Goal: Transaction & Acquisition: Purchase product/service

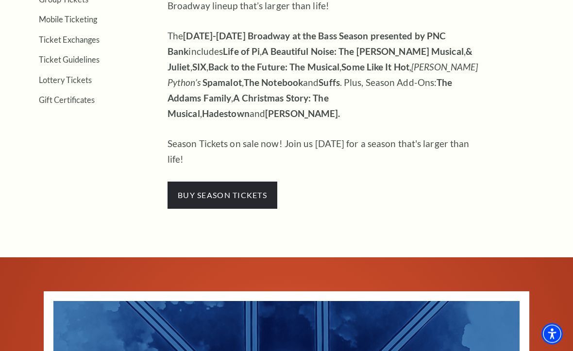
scroll to position [395, 0]
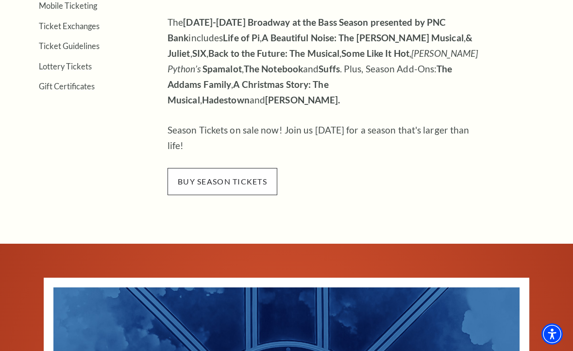
click at [259, 168] on span "buy season tickets" at bounding box center [223, 181] width 110 height 27
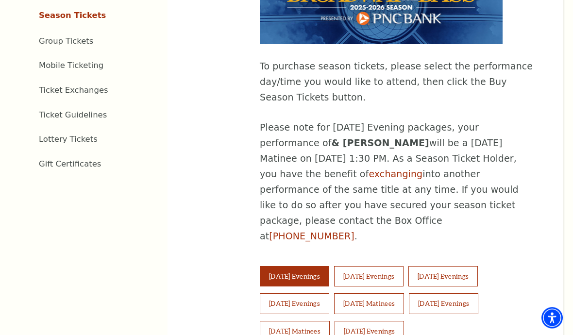
scroll to position [513, 0]
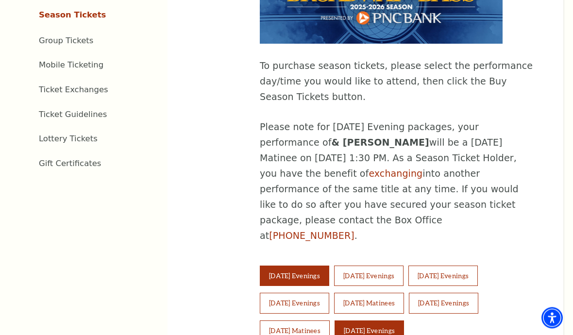
click at [390, 321] on button "[DATE] Evenings" at bounding box center [369, 331] width 69 height 20
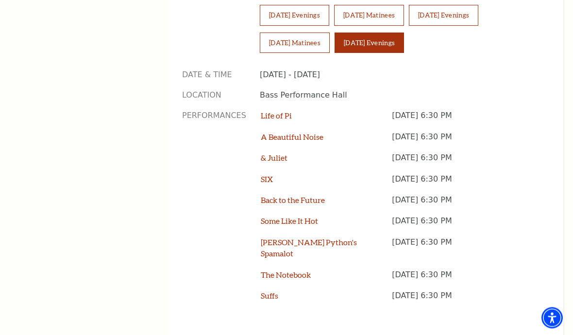
scroll to position [913, 0]
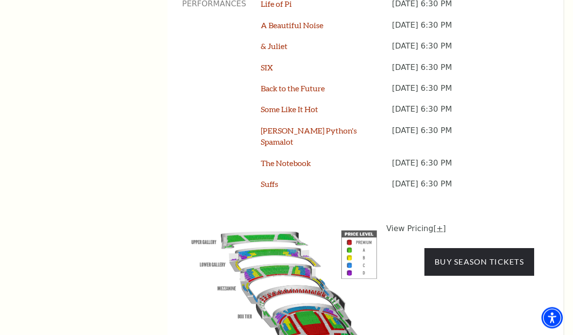
click at [433, 224] on link "[+]" at bounding box center [439, 228] width 13 height 9
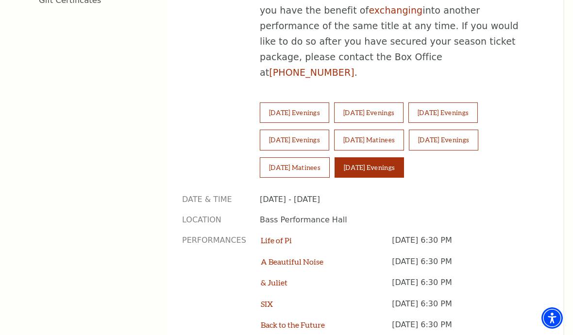
scroll to position [679, 0]
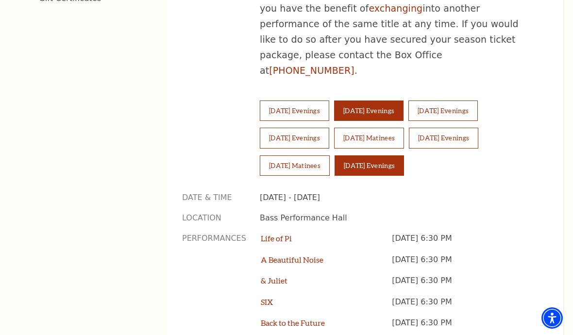
click at [404, 101] on button "Wednesday Evenings" at bounding box center [368, 111] width 69 height 20
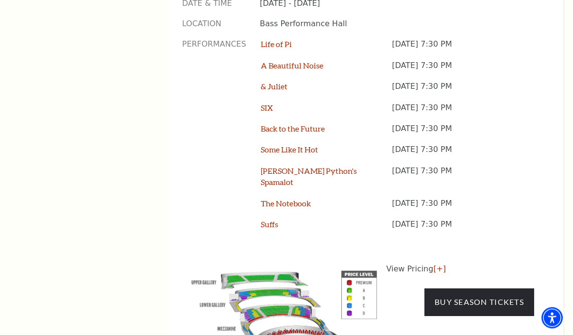
scroll to position [926, 0]
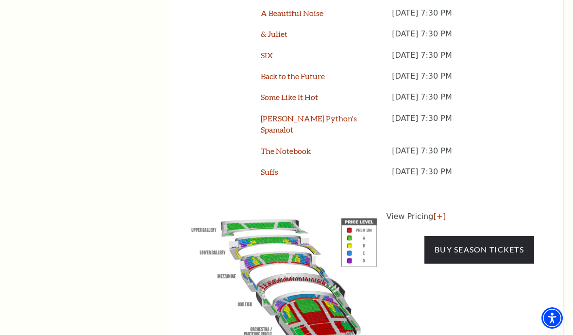
click at [426, 211] on p "View Pricing [+]" at bounding box center [461, 217] width 148 height 12
click at [422, 211] on p "View Pricing [+]" at bounding box center [461, 217] width 148 height 12
click at [438, 212] on link "[+]" at bounding box center [439, 216] width 13 height 9
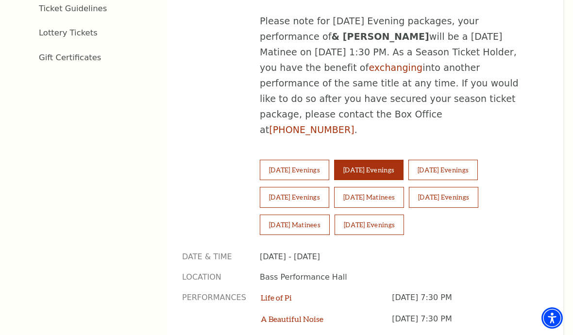
scroll to position [619, 0]
click at [312, 188] on button "Friday Evenings" at bounding box center [294, 198] width 69 height 20
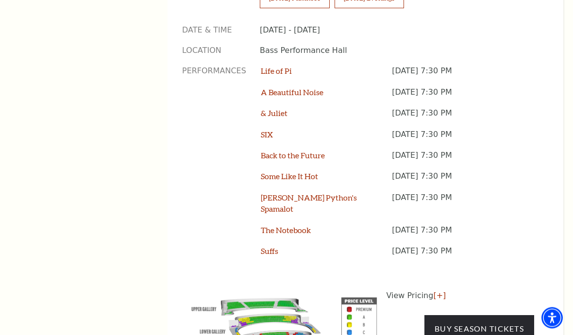
scroll to position [861, 0]
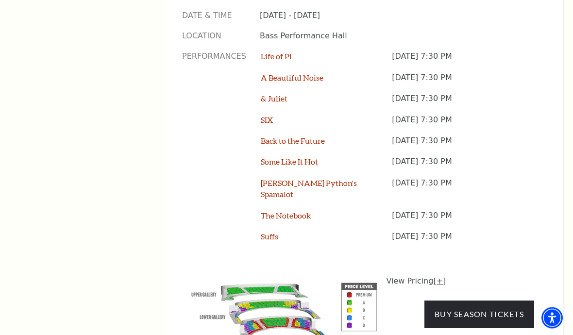
click at [440, 277] on link "[+]" at bounding box center [439, 281] width 13 height 9
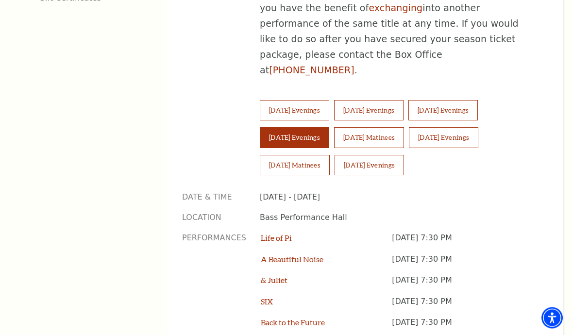
scroll to position [682, 0]
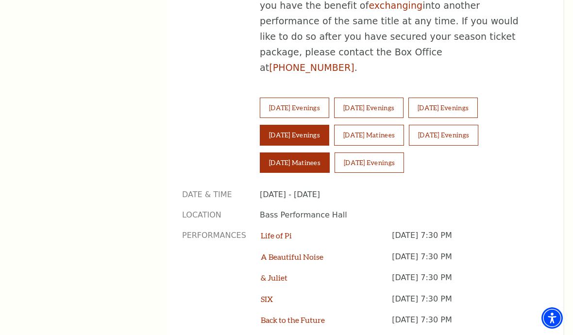
click at [312, 153] on button "[DATE] Matinees" at bounding box center [295, 163] width 70 height 20
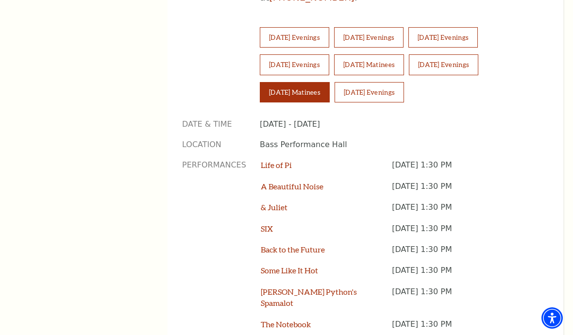
scroll to position [867, 0]
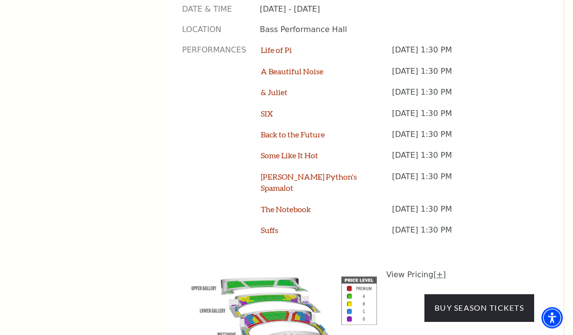
click at [440, 271] on link "[+]" at bounding box center [439, 275] width 13 height 9
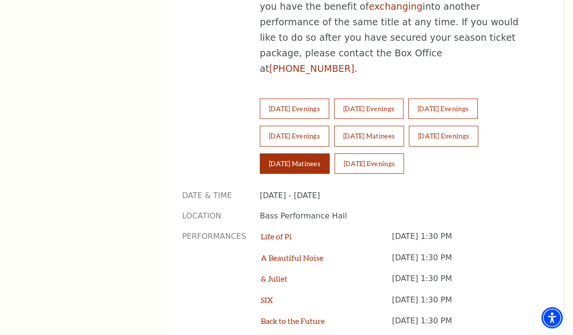
scroll to position [609, 0]
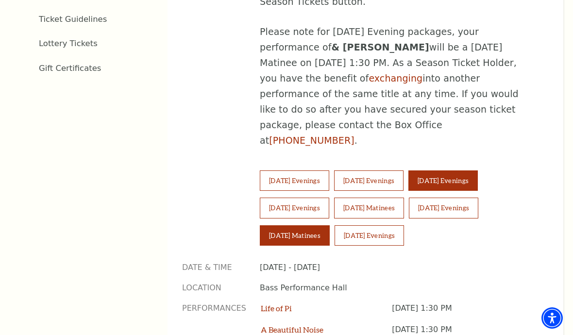
click at [474, 171] on button "[DATE] Evenings" at bounding box center [443, 181] width 69 height 20
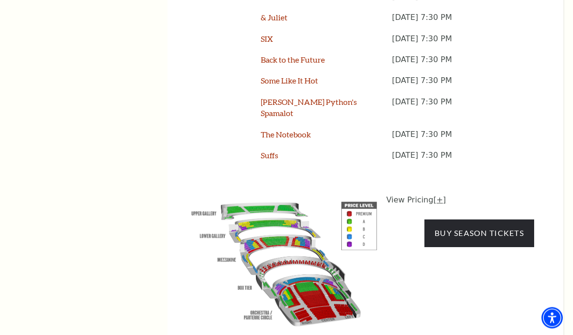
click at [438, 196] on link "[+]" at bounding box center [439, 200] width 13 height 9
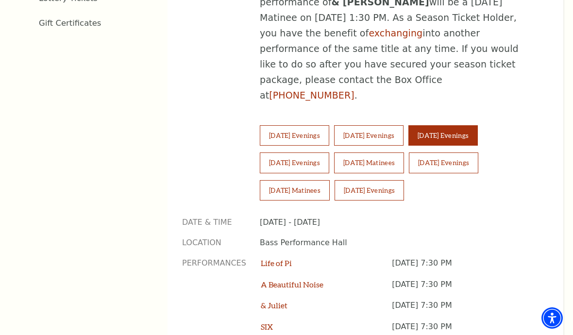
scroll to position [654, 0]
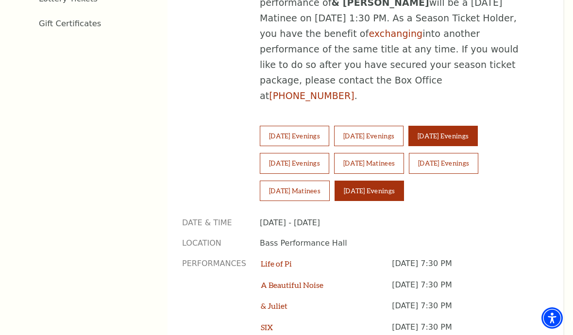
click at [388, 181] on button "[DATE] Evenings" at bounding box center [369, 191] width 69 height 20
click at [549, 210] on div "2025-2026 Broadway at the Bass presented by PNC Bank To purchase season tickets…" at bounding box center [366, 153] width 396 height 971
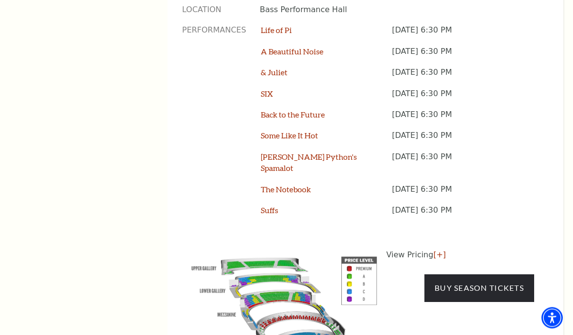
scroll to position [902, 0]
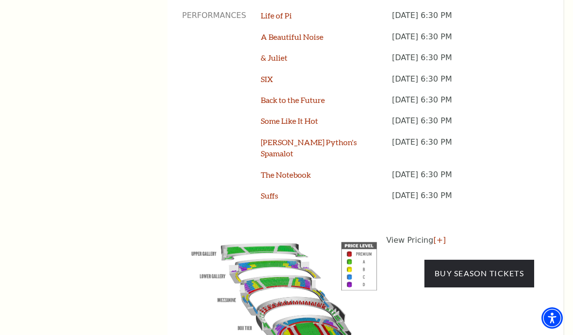
click at [429, 235] on p "View Pricing [+]" at bounding box center [461, 241] width 148 height 12
click at [434, 236] on link "[+]" at bounding box center [439, 240] width 13 height 9
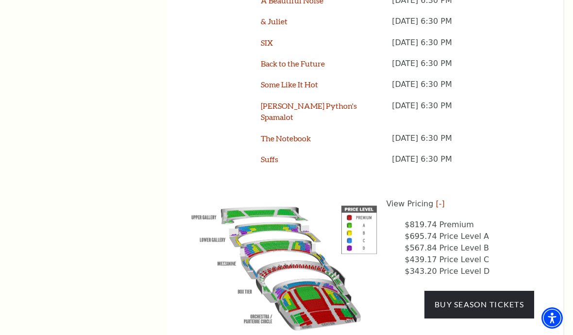
scroll to position [937, 0]
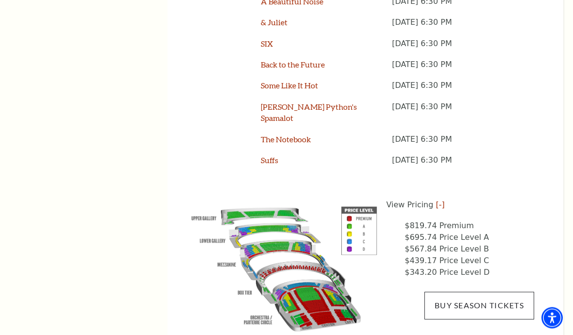
click at [520, 292] on link "Buy Season Tickets" at bounding box center [480, 305] width 110 height 27
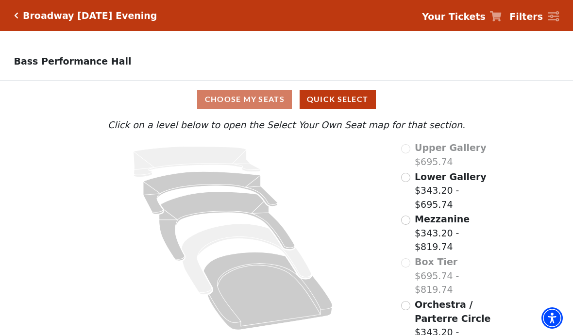
scroll to position [2, 0]
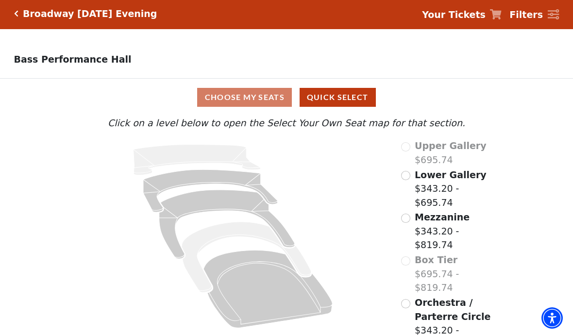
click at [410, 299] on input "Orchestra / Parterre Circle$343.20 - $819.74\a" at bounding box center [405, 303] width 9 height 9
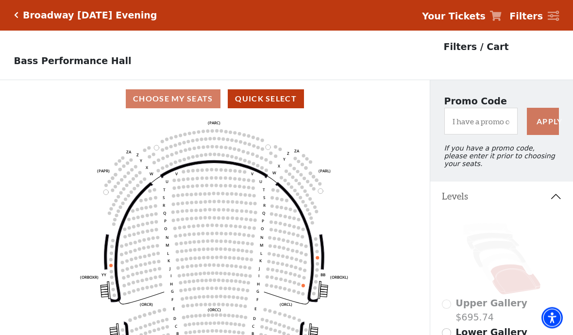
scroll to position [0, 0]
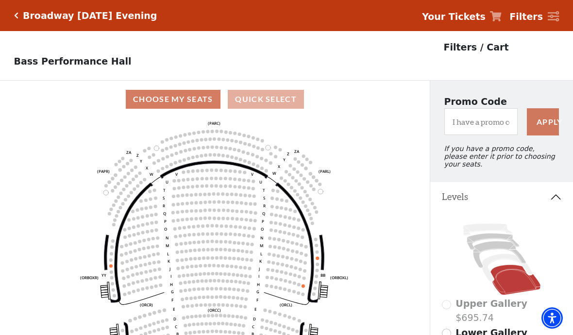
click at [283, 103] on button "Quick Select" at bounding box center [266, 99] width 76 height 19
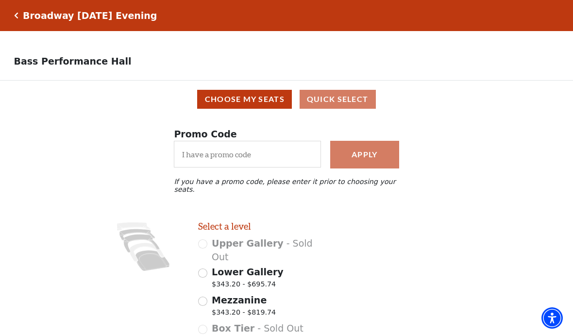
click at [359, 98] on div "Choose My Seats Quick Select" at bounding box center [287, 99] width 560 height 19
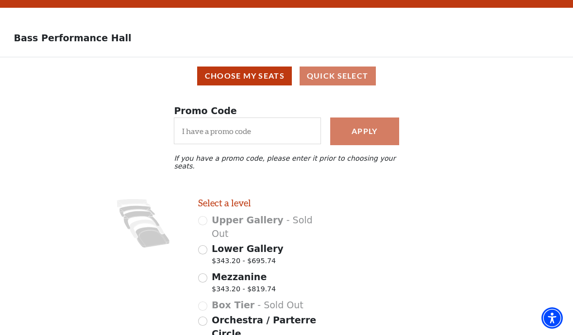
scroll to position [40, 0]
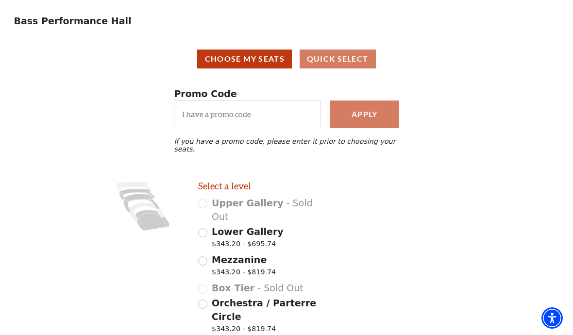
click at [202, 257] on input "Mezzanine $343.20 - $819.74" at bounding box center [202, 261] width 9 height 9
radio input "true"
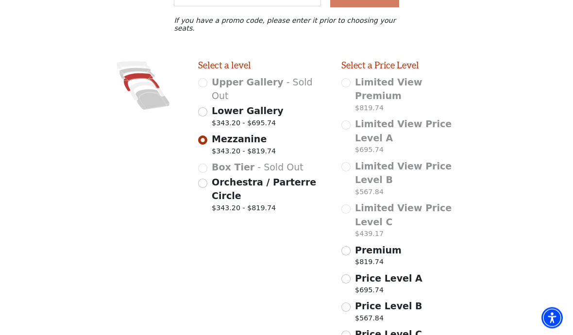
scroll to position [176, 0]
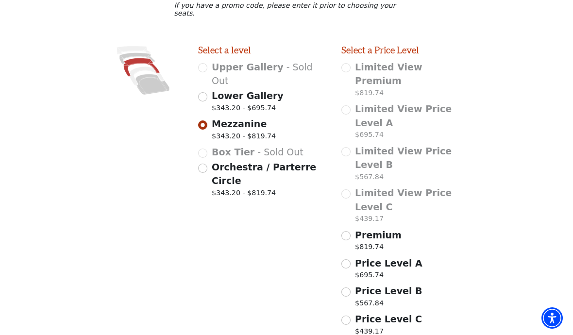
click at [344, 231] on input "Premium $819.74" at bounding box center [346, 235] width 9 height 9
radio input "true"
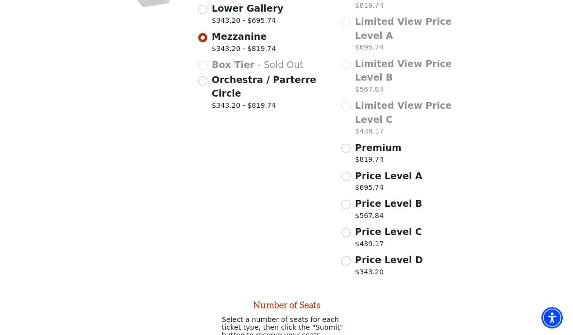
scroll to position [281, 0]
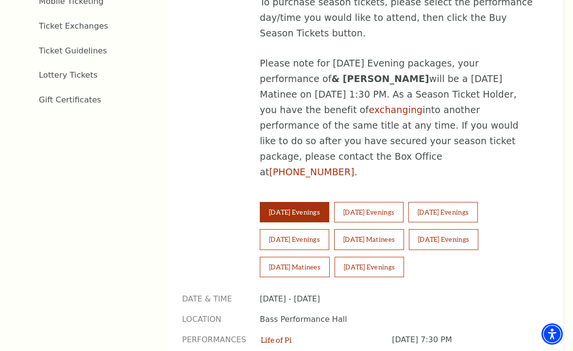
scroll to position [575, 0]
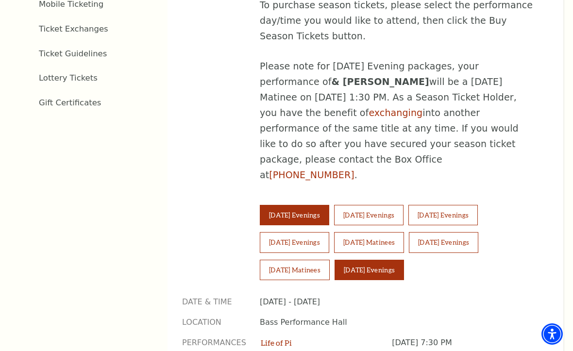
click at [391, 260] on button "[DATE] Evenings" at bounding box center [369, 270] width 69 height 20
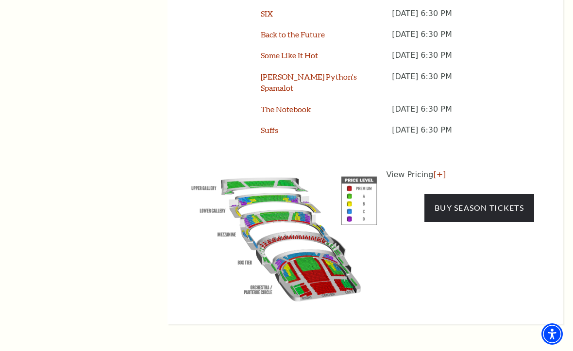
scroll to position [967, 0]
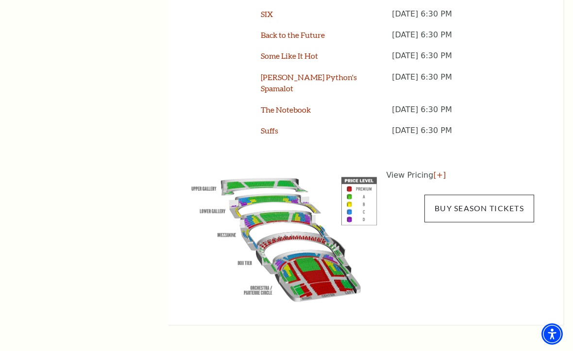
click at [522, 195] on link "Buy Season Tickets" at bounding box center [480, 208] width 110 height 27
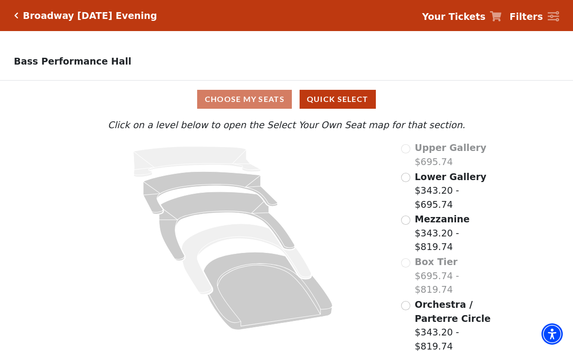
click at [404, 225] on input "Mezzanine$343.20 - $819.74\a" at bounding box center [405, 220] width 9 height 9
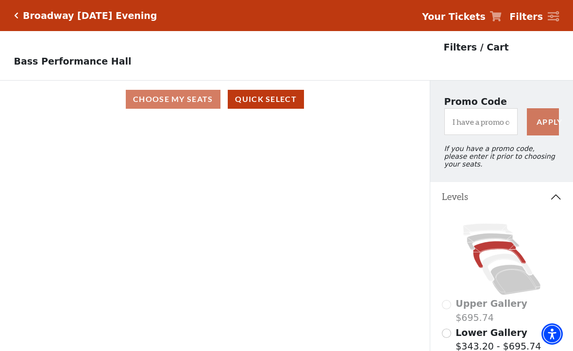
click at [534, 17] on strong "Filters" at bounding box center [527, 16] width 34 height 11
click at [553, 17] on icon at bounding box center [554, 16] width 12 height 11
click at [23, 10] on h5 "Broadway [DATE] Evening" at bounding box center [90, 15] width 134 height 11
click at [15, 14] on icon "Click here to go back to filters" at bounding box center [16, 15] width 4 height 7
